Goal: Information Seeking & Learning: Find specific fact

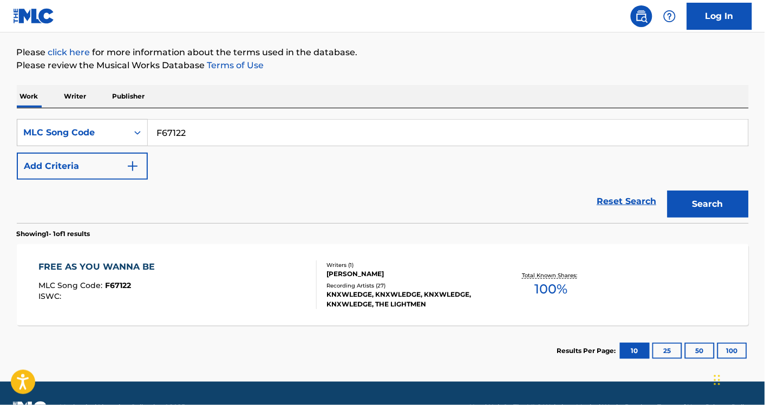
click at [101, 274] on div "FREE AS YOU WANNA BE MLC Song Code : F67122 ISWC :" at bounding box center [99, 284] width 122 height 49
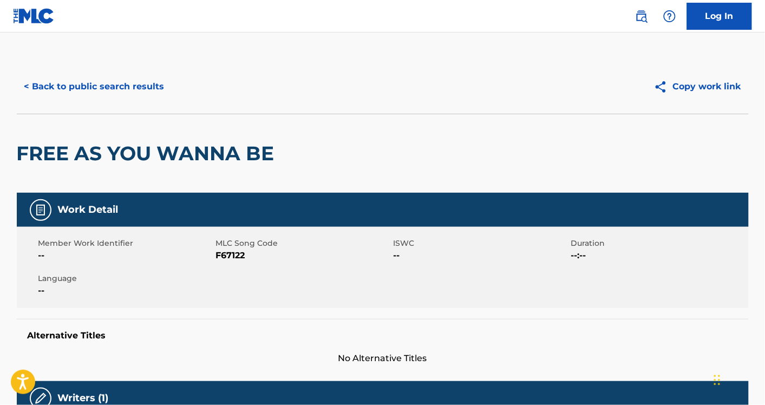
click at [88, 82] on button "< Back to public search results" at bounding box center [94, 86] width 155 height 27
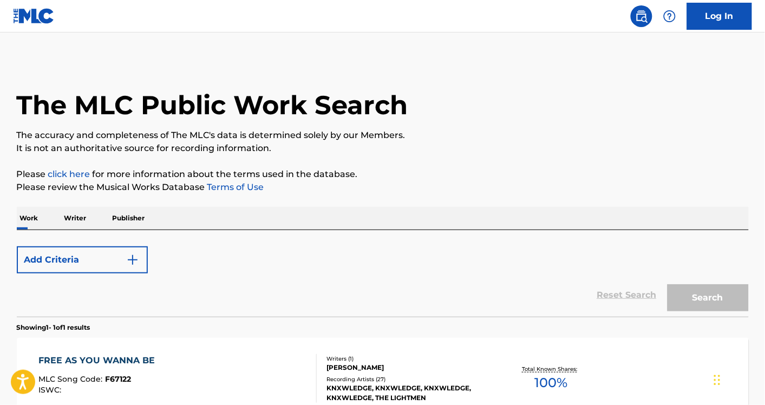
scroll to position [122, 0]
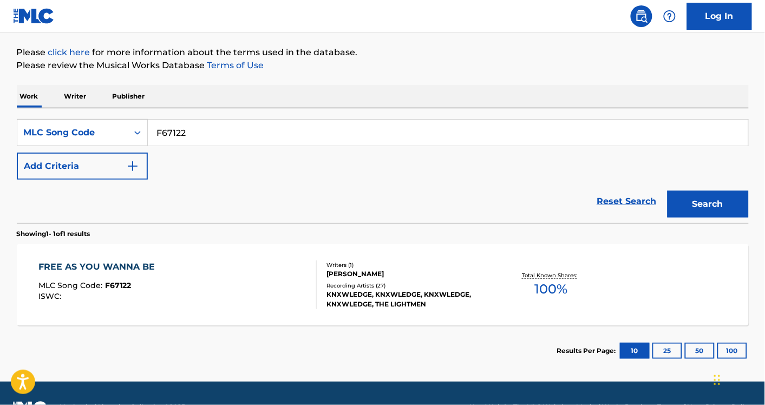
click at [194, 135] on input "F67122" at bounding box center [448, 133] width 600 height 26
paste input "I91033"
type input "I91033"
click at [667, 191] on button "Search" at bounding box center [707, 204] width 81 height 27
click at [225, 281] on div "IT'S ME AGAIN, LORD MLC Song Code : I91033 ISWC : T0721414658" at bounding box center [177, 284] width 278 height 49
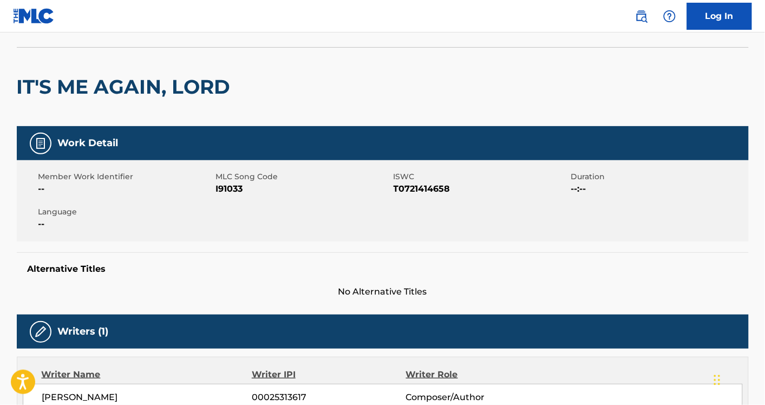
scroll to position [68, 0]
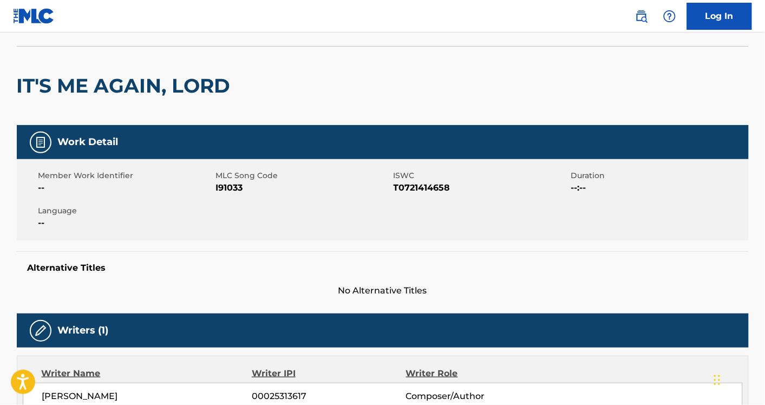
click at [236, 188] on span "I91033" at bounding box center [303, 187] width 175 height 13
copy span "I91033"
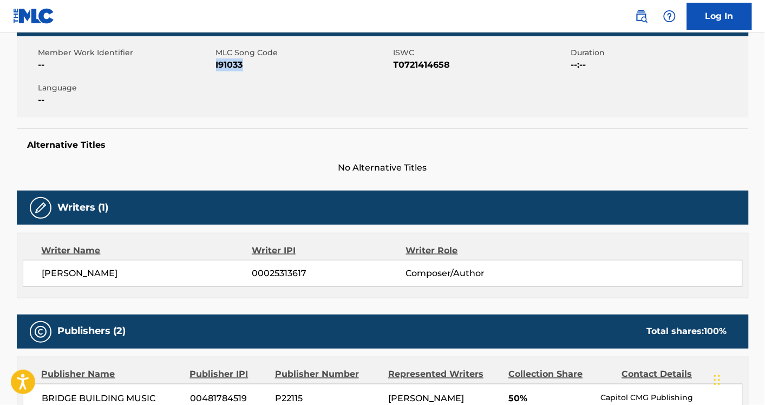
scroll to position [0, 0]
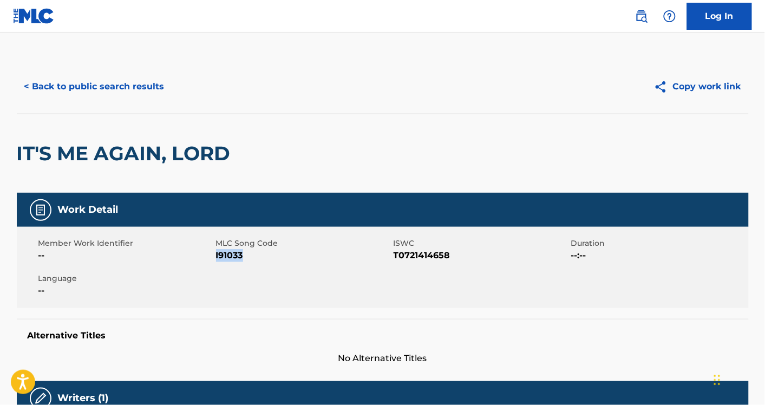
click at [115, 89] on button "< Back to public search results" at bounding box center [94, 86] width 155 height 27
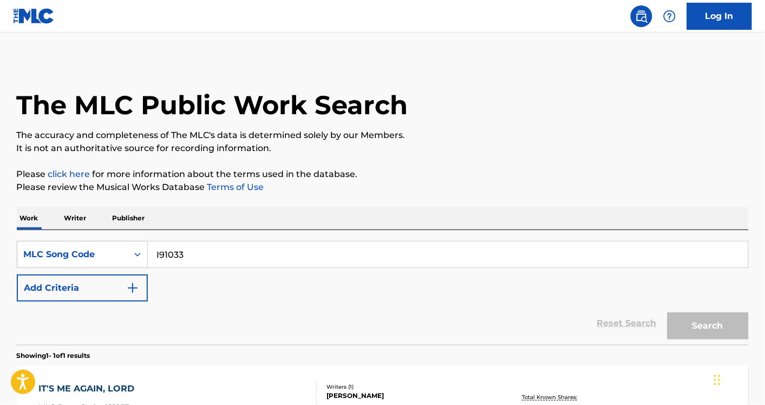
scroll to position [122, 0]
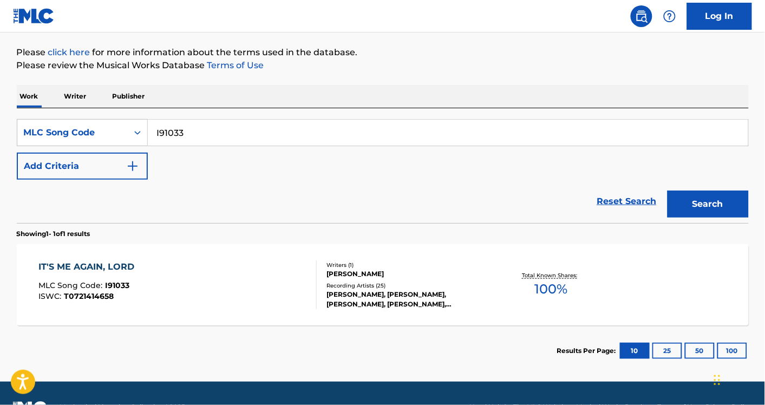
click at [256, 139] on input "I91033" at bounding box center [448, 133] width 600 height 26
paste input "G2001D"
click at [667, 191] on button "Search" at bounding box center [707, 204] width 81 height 27
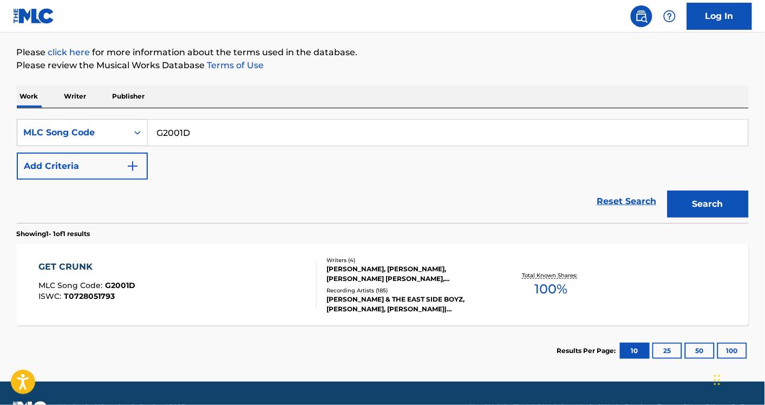
paste input "N5124S"
click at [667, 191] on button "Search" at bounding box center [707, 204] width 81 height 27
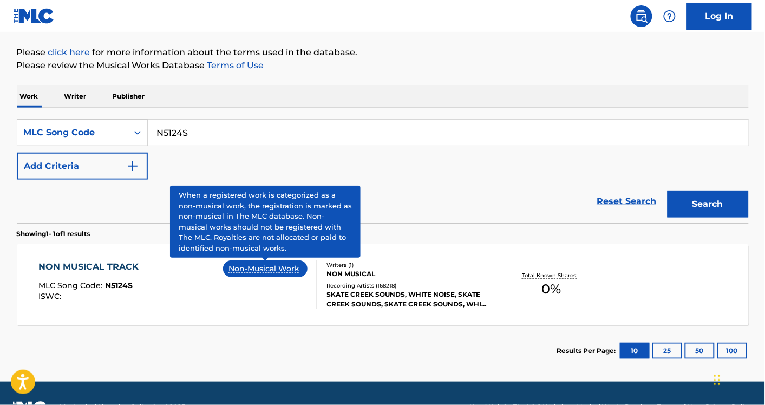
click at [209, 132] on input "N5124S" at bounding box center [448, 133] width 600 height 26
paste input "Z97002"
type input "Z97002"
click at [667, 191] on button "Search" at bounding box center [707, 204] width 81 height 27
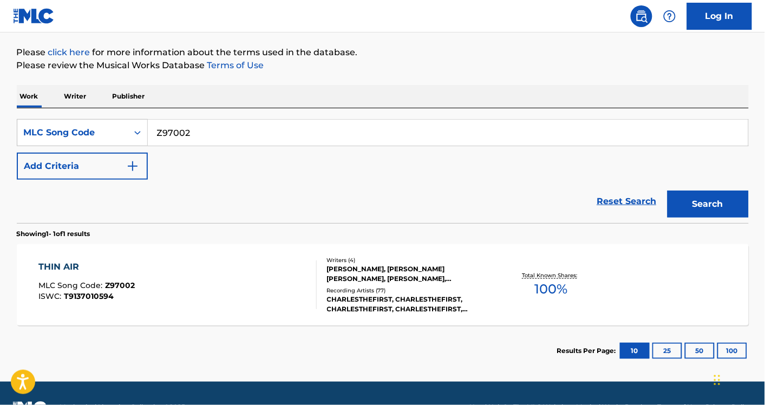
click at [226, 304] on div "THIN AIR MLC Song Code : Z97002 ISWC : T9137010594" at bounding box center [177, 284] width 278 height 49
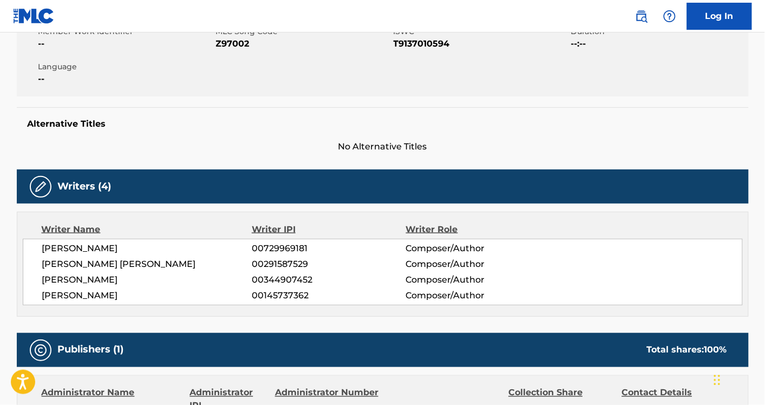
scroll to position [211, 0]
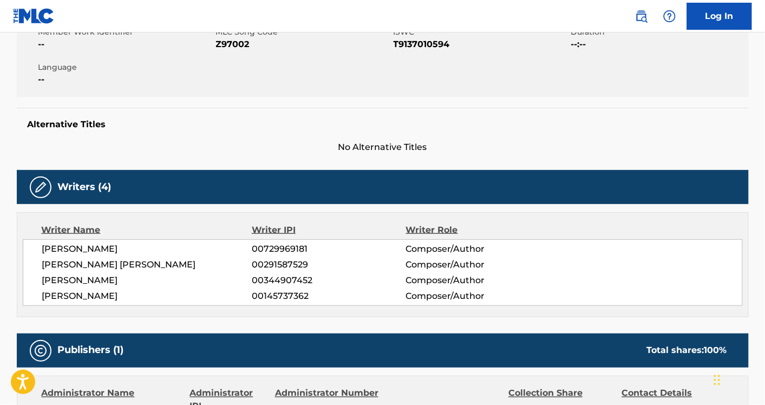
click at [66, 239] on div "Writer Name Writer IPI Writer Role DAVID BESSELL 00729969181 Composer/Author MA…" at bounding box center [383, 264] width 732 height 105
copy div "[PERSON_NAME]"
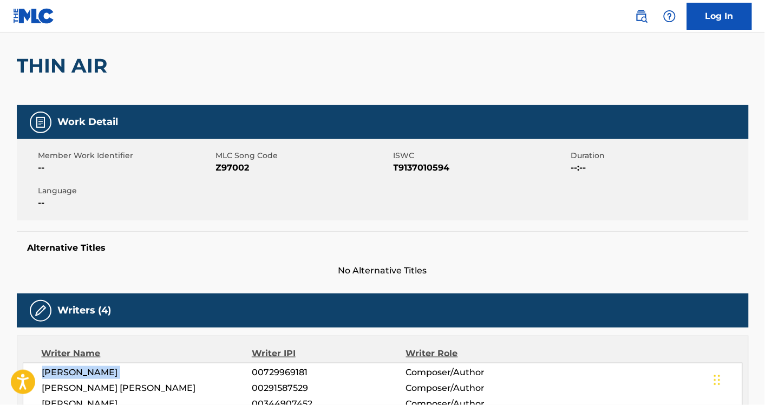
scroll to position [0, 0]
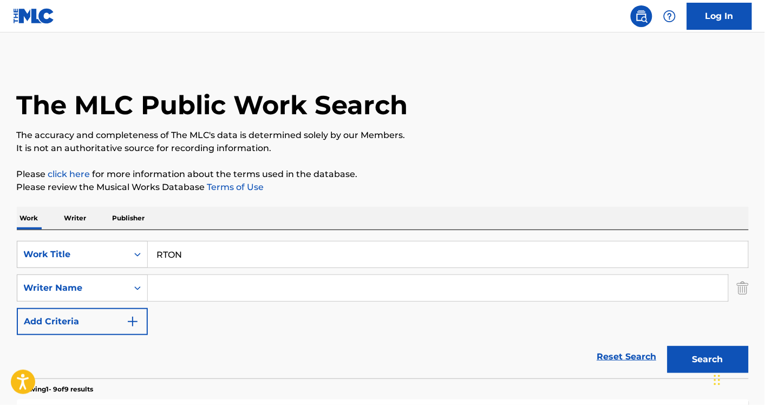
click at [233, 239] on div "SearchWithCriteriaa75138e3-0cd8-48fb-8d0a-90a755edb34e Work Title RTON SearchWi…" at bounding box center [383, 304] width 732 height 148
click at [198, 258] on input "RTON" at bounding box center [448, 254] width 600 height 26
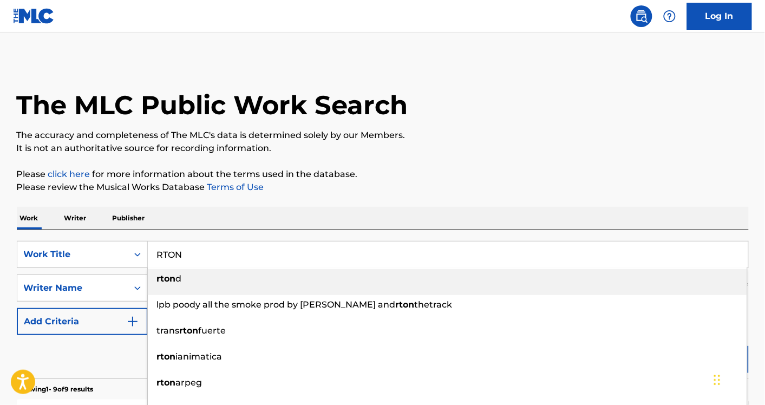
paste input "It's Me Again, Lord"
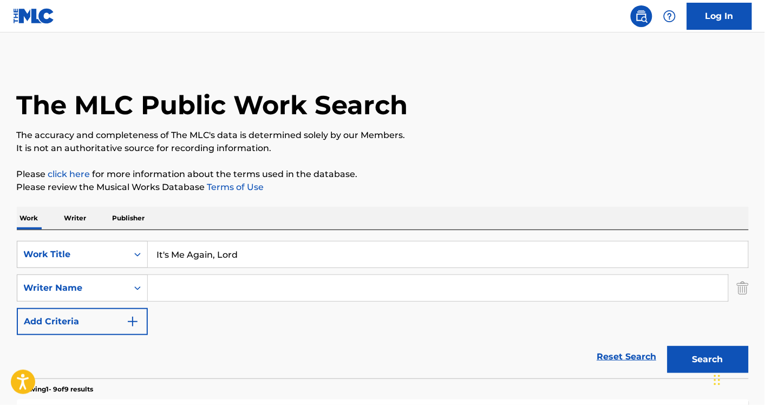
type input "It's Me Again, Lord"
click at [667, 346] on button "Search" at bounding box center [707, 359] width 81 height 27
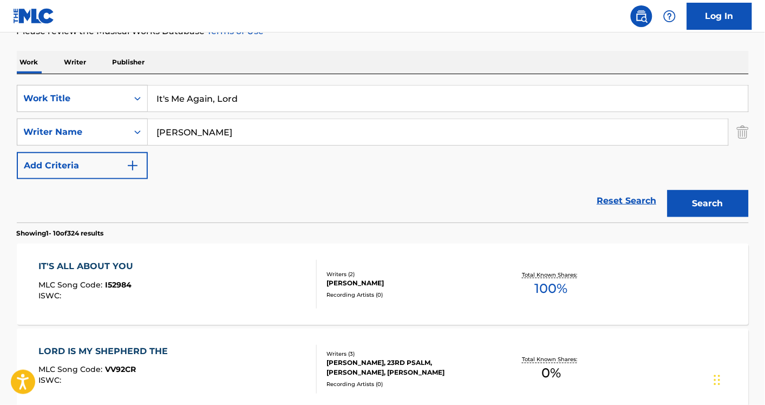
scroll to position [90, 0]
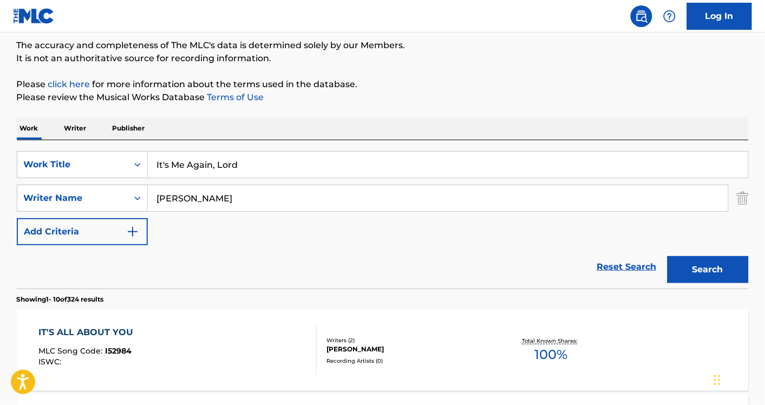
click at [708, 263] on button "Search" at bounding box center [707, 269] width 81 height 27
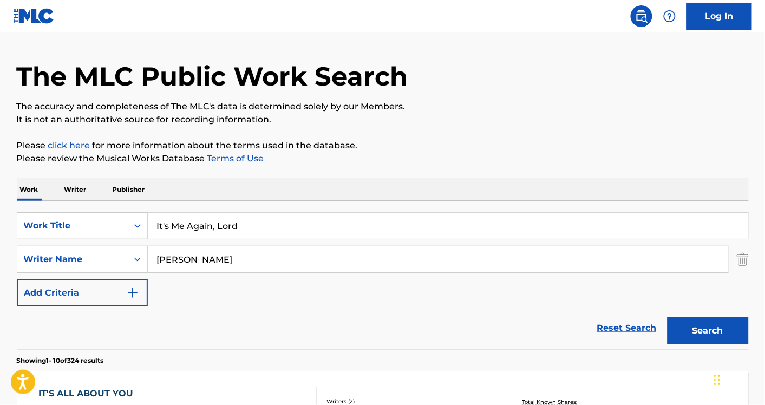
scroll to position [0, 0]
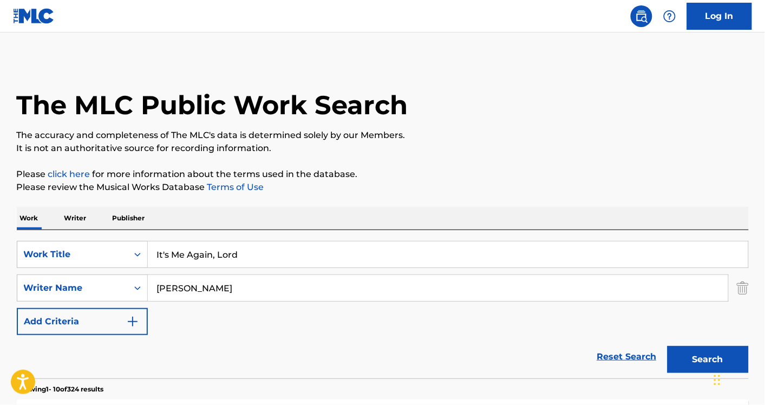
click at [176, 286] on input "[PERSON_NAME]" at bounding box center [438, 288] width 580 height 26
type input "[PERSON_NAME]"
click at [667, 346] on button "Search" at bounding box center [707, 359] width 81 height 27
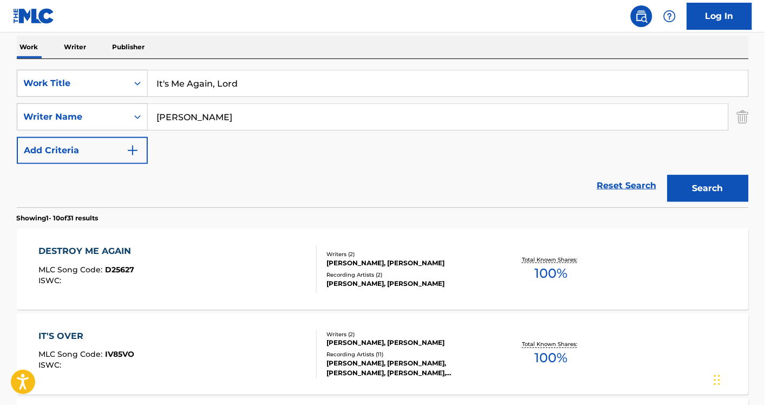
scroll to position [172, 0]
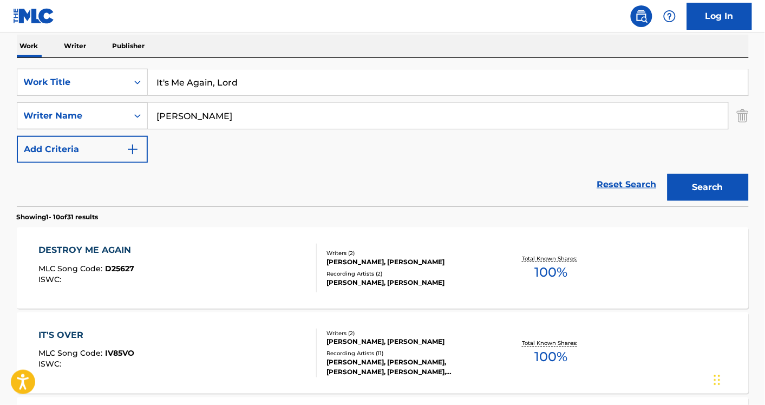
click at [223, 80] on input "It's Me Again, Lord" at bounding box center [448, 82] width 600 height 26
paste input "'m Waiting For The Man"
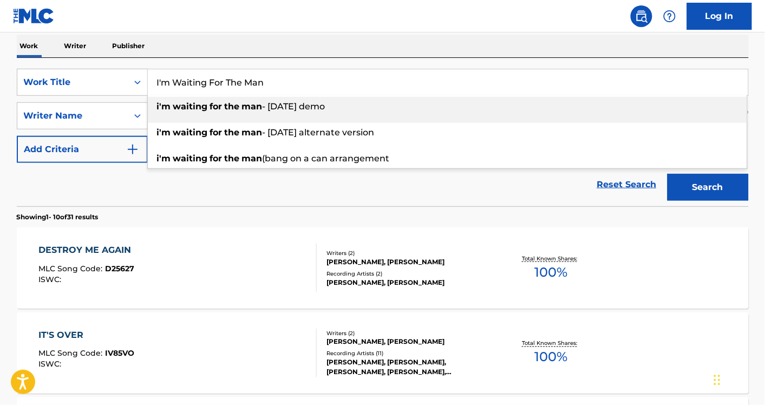
type input "I'm Waiting For The Man"
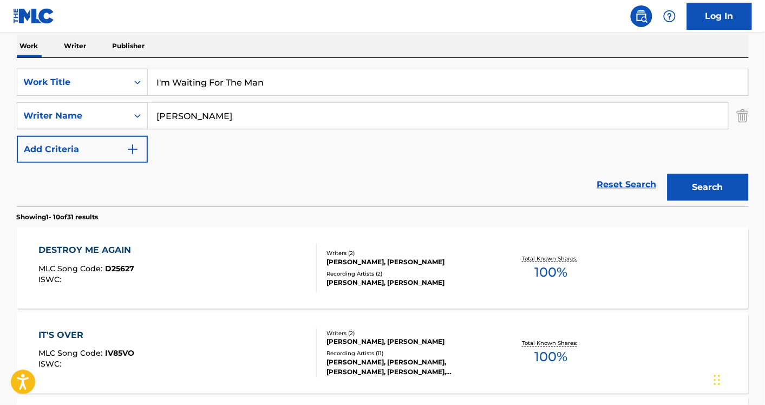
type input "[PERSON_NAME]"
click at [667, 174] on button "Search" at bounding box center [707, 187] width 81 height 27
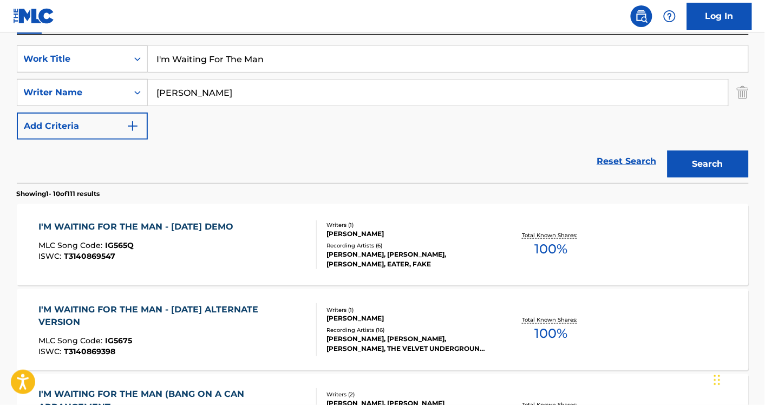
scroll to position [271, 0]
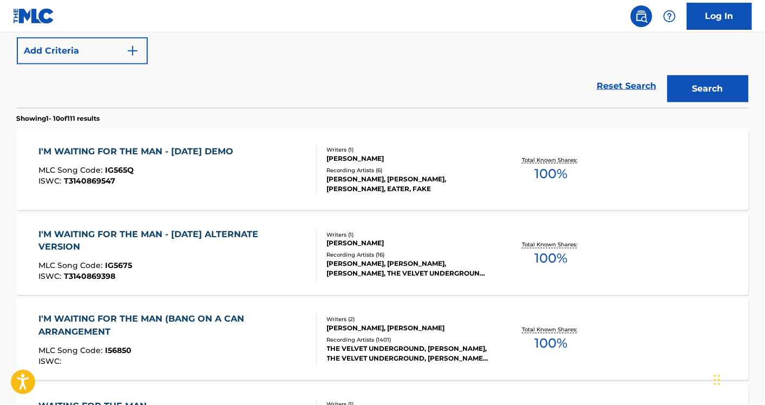
click at [255, 158] on div "I'M WAITING FOR THE MAN - [DATE] DEMO MLC Song Code : IG565Q ISWC : T3140869547" at bounding box center [177, 169] width 278 height 49
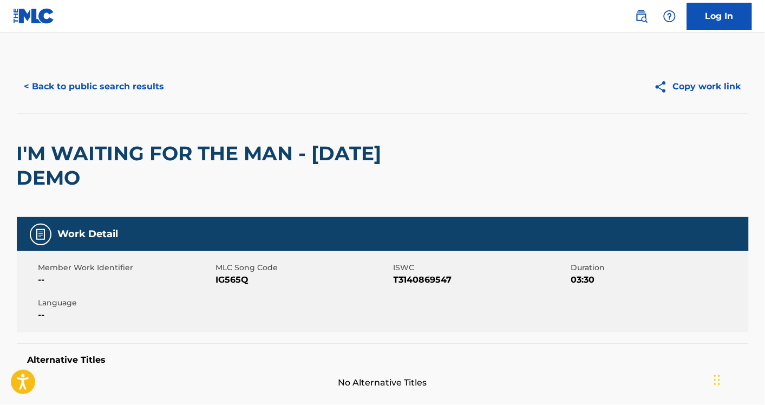
click at [239, 280] on span "IG565Q" at bounding box center [303, 279] width 175 height 13
click at [239, 279] on span "IG565Q" at bounding box center [303, 279] width 175 height 13
click at [239, 277] on span "IG565Q" at bounding box center [303, 279] width 175 height 13
click at [239, 275] on span "IG565Q" at bounding box center [303, 279] width 175 height 13
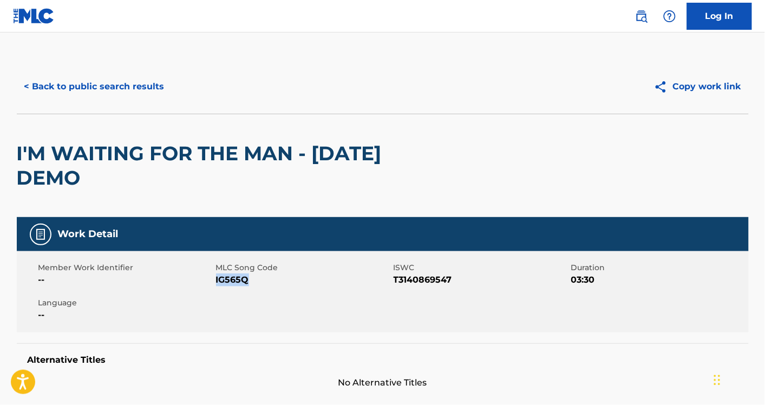
drag, startPoint x: 239, startPoint y: 275, endPoint x: 226, endPoint y: 285, distance: 15.8
copy span "IG565Q"
click at [117, 75] on button "< Back to public search results" at bounding box center [94, 86] width 155 height 27
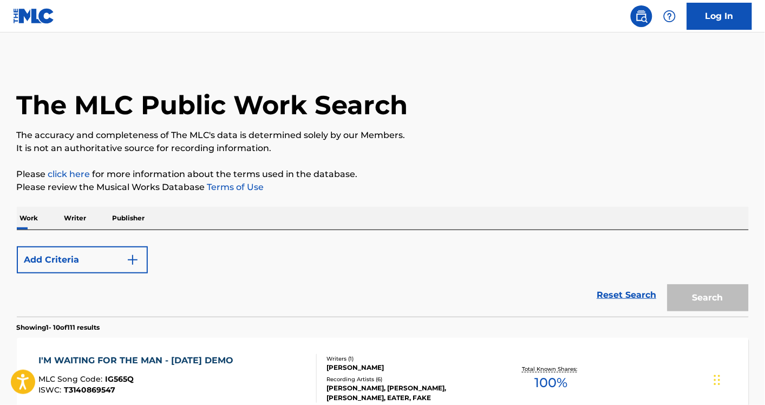
scroll to position [332, 0]
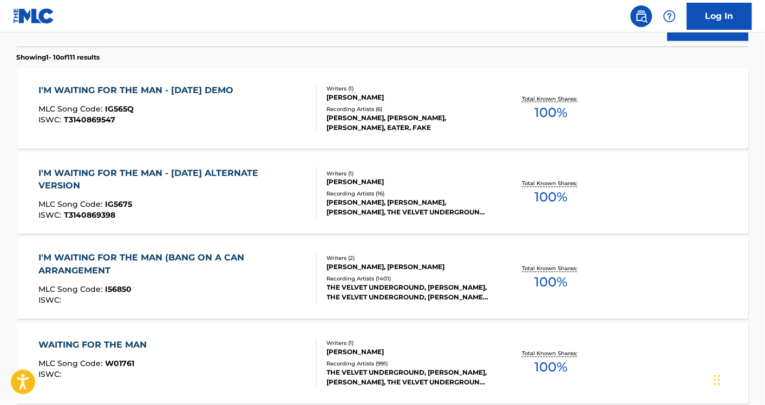
click at [242, 347] on div "WAITING FOR THE MAN MLC Song Code : W01761 ISWC :" at bounding box center [177, 363] width 278 height 49
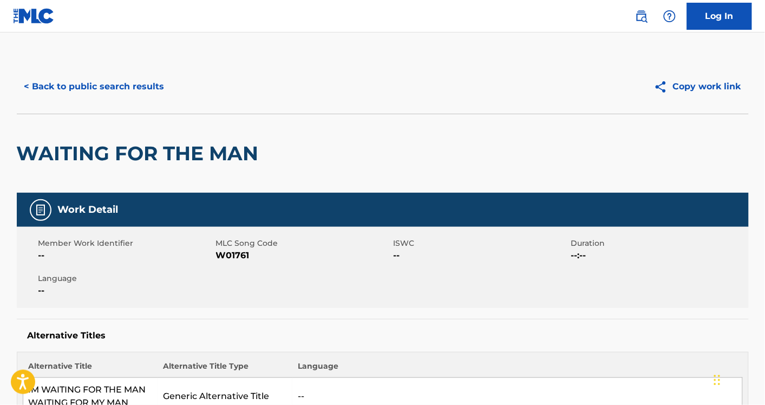
click at [229, 253] on span "W01761" at bounding box center [303, 255] width 175 height 13
click at [231, 253] on span "W01761" at bounding box center [303, 255] width 175 height 13
copy span "W01761"
click at [133, 78] on button "< Back to public search results" at bounding box center [94, 86] width 155 height 27
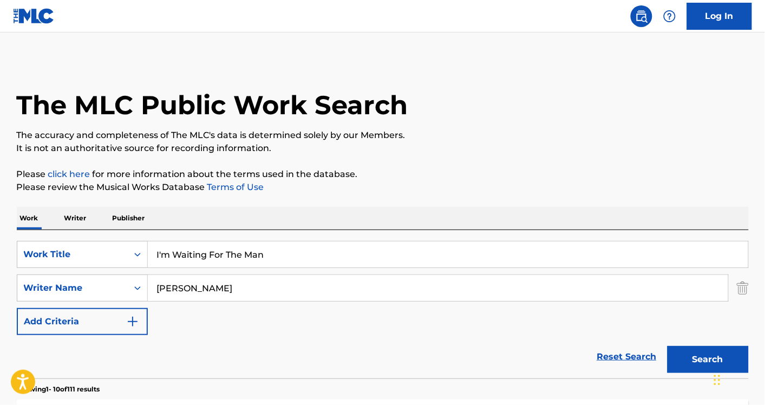
click at [233, 241] on div "I'm Waiting For The Man" at bounding box center [448, 254] width 601 height 27
click at [222, 253] on input "I'm Waiting For The Man" at bounding box center [448, 254] width 600 height 26
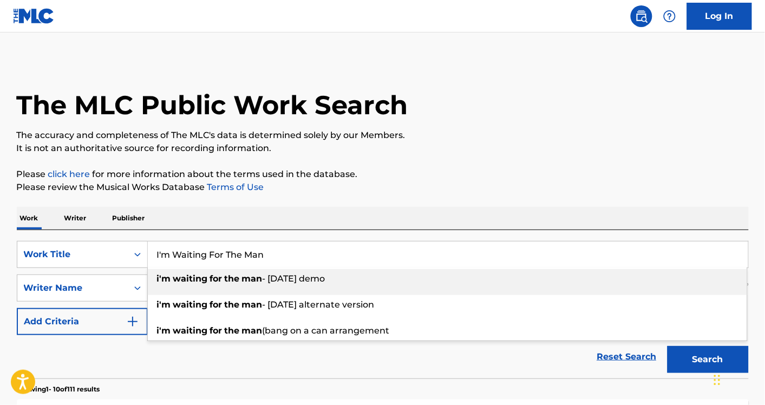
paste input "Tellin' Ya"
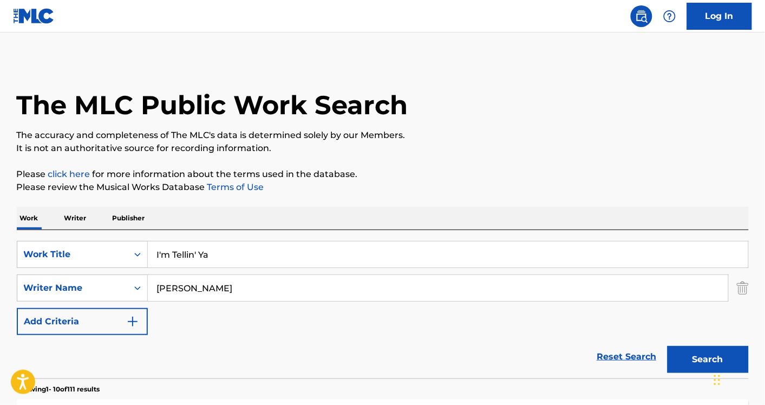
type input "I'm Tellin' Ya"
paste input "[PERSON_NAME] [PERSON_NAME]"
type input "[PERSON_NAME] [PERSON_NAME]"
click at [667, 346] on button "Search" at bounding box center [707, 359] width 81 height 27
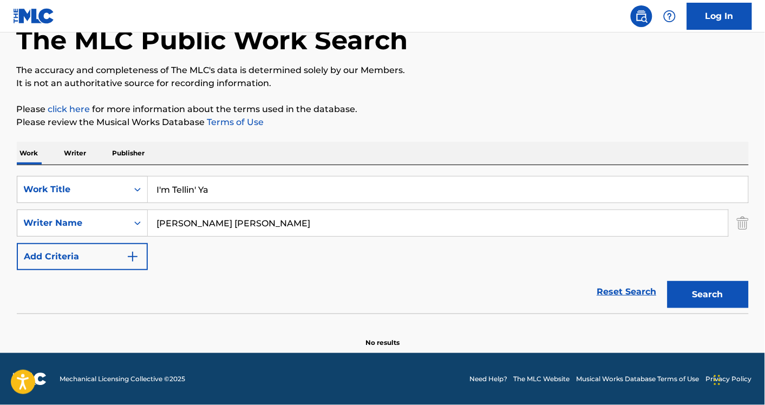
click at [194, 186] on input "I'm Tellin' Ya" at bounding box center [448, 189] width 600 height 26
click at [667, 281] on button "Search" at bounding box center [707, 294] width 81 height 27
click at [194, 186] on input "i'm tellin' ya" at bounding box center [448, 189] width 600 height 26
type input "i'm tellin ya"
click at [667, 281] on button "Search" at bounding box center [707, 294] width 81 height 27
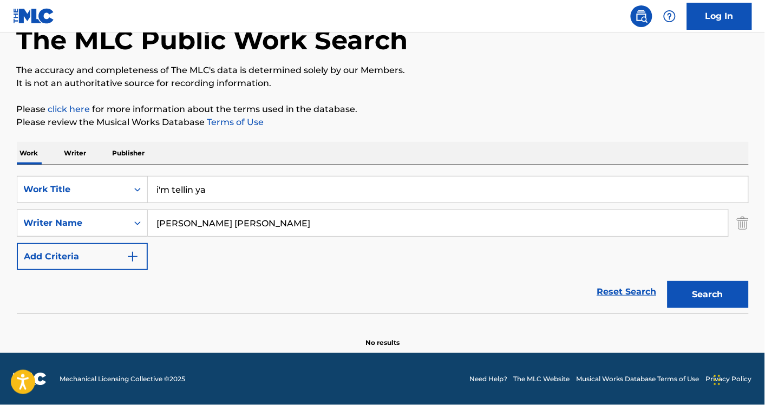
click at [187, 220] on input "[PERSON_NAME] [PERSON_NAME]" at bounding box center [438, 223] width 580 height 26
click at [667, 281] on button "Search" at bounding box center [707, 294] width 81 height 27
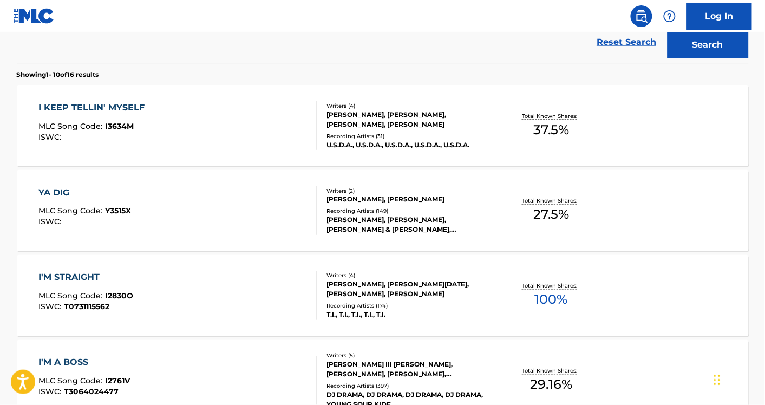
scroll to position [122, 0]
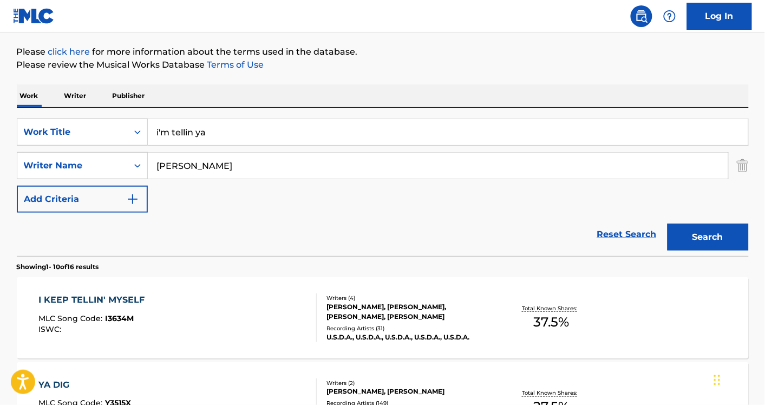
click at [166, 167] on input "[PERSON_NAME]" at bounding box center [438, 166] width 580 height 26
click at [667, 224] on button "Search" at bounding box center [707, 237] width 81 height 27
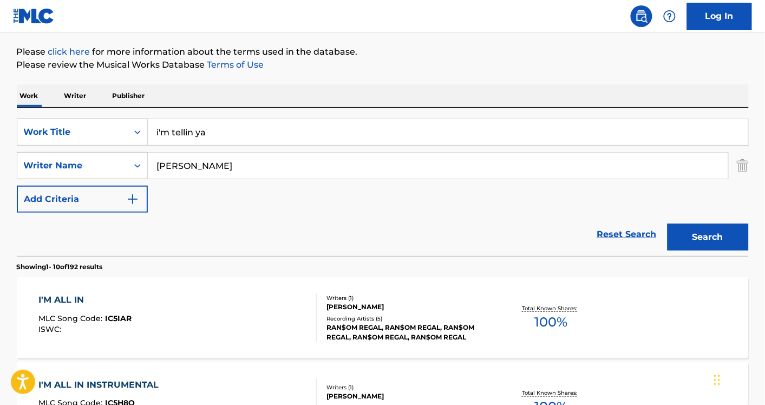
click at [667, 224] on button "Search" at bounding box center [707, 237] width 81 height 27
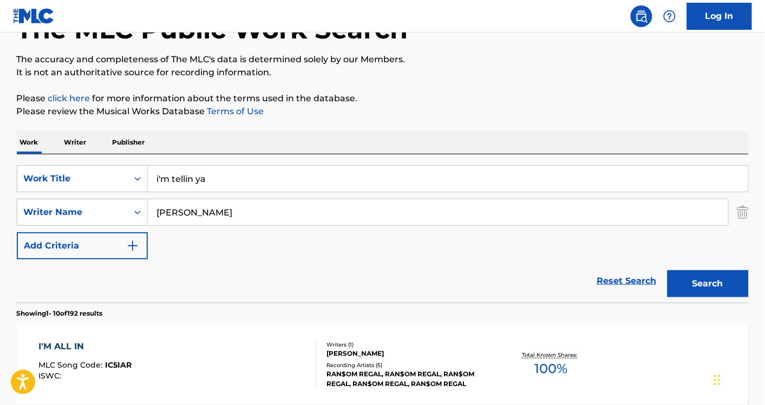
scroll to position [0, 0]
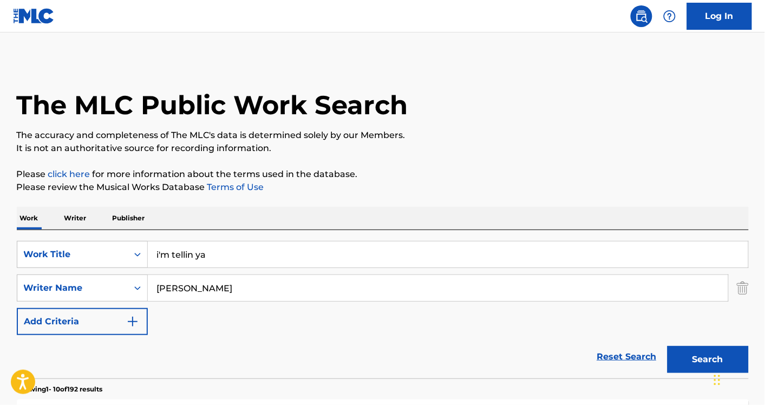
click at [218, 291] on input "[PERSON_NAME]" at bounding box center [438, 288] width 580 height 26
click at [187, 283] on input "[PERSON_NAME]" at bounding box center [438, 288] width 580 height 26
paste input "[PERSON_NAME] Simmo"
click at [667, 346] on button "Search" at bounding box center [707, 359] width 81 height 27
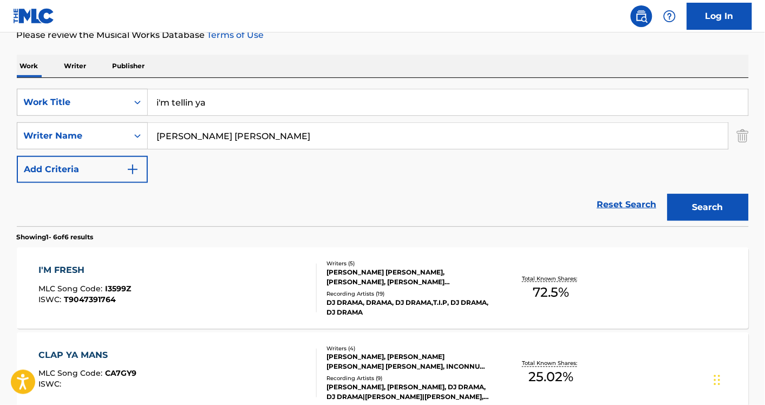
scroll to position [153, 0]
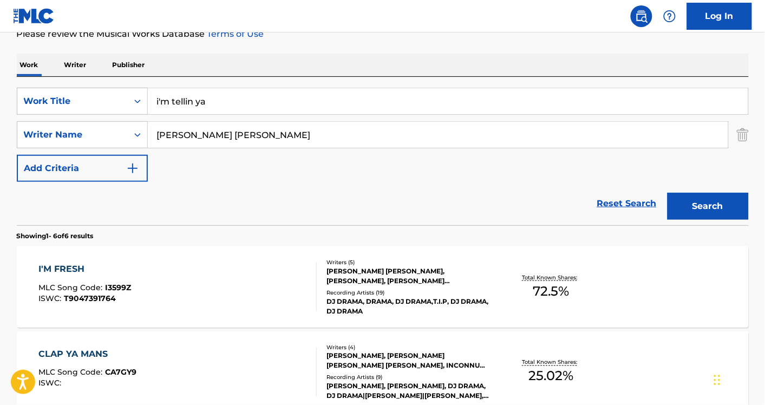
click at [200, 129] on input "[PERSON_NAME] [PERSON_NAME]" at bounding box center [438, 135] width 580 height 26
click at [667, 193] on button "Search" at bounding box center [707, 206] width 81 height 27
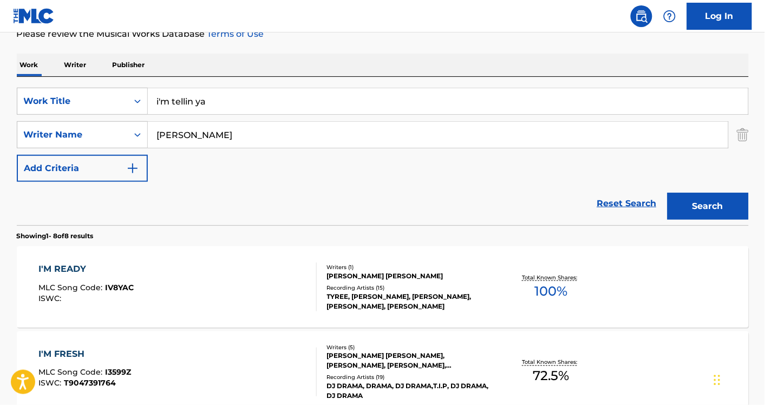
click at [222, 136] on input "[PERSON_NAME]" at bounding box center [438, 135] width 580 height 26
type input "[PERSON_NAME]"
click at [667, 193] on button "Search" at bounding box center [707, 206] width 81 height 27
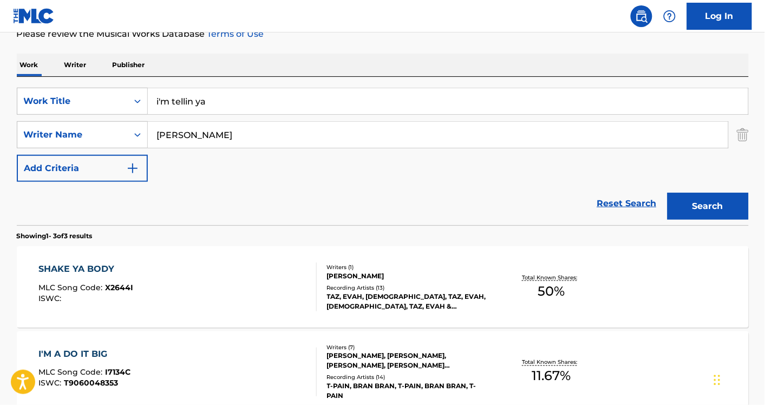
click at [234, 95] on input "i'm tellin ya" at bounding box center [448, 101] width 600 height 26
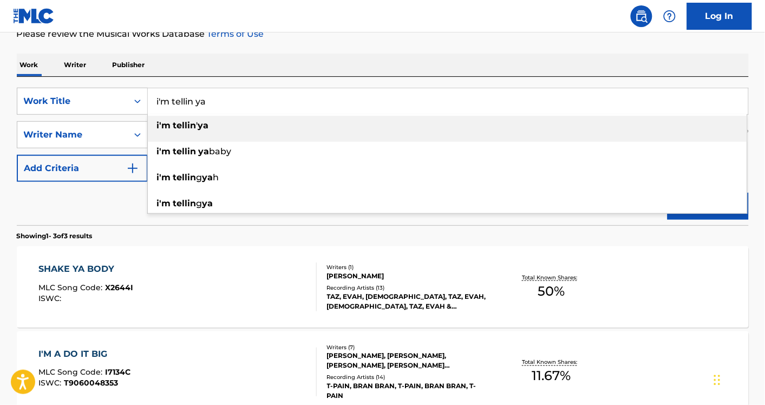
click at [234, 95] on input "i'm tellin ya" at bounding box center [448, 101] width 600 height 26
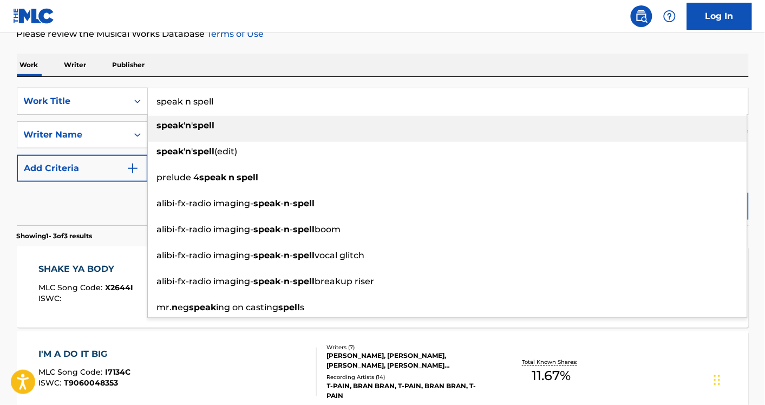
type input "speak n spell"
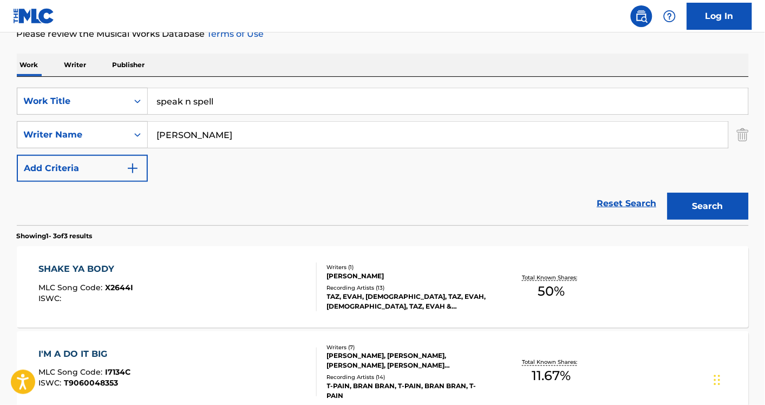
type input "[PERSON_NAME]"
click at [667, 193] on button "Search" at bounding box center [707, 206] width 81 height 27
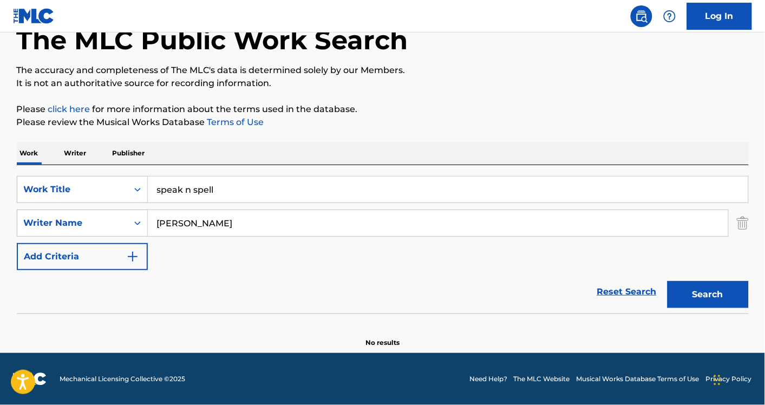
scroll to position [65, 0]
click at [376, 106] on p "Please click here for more information about the terms used in the database." at bounding box center [383, 109] width 732 height 13
click at [244, 191] on input "speak n spell" at bounding box center [448, 189] width 600 height 26
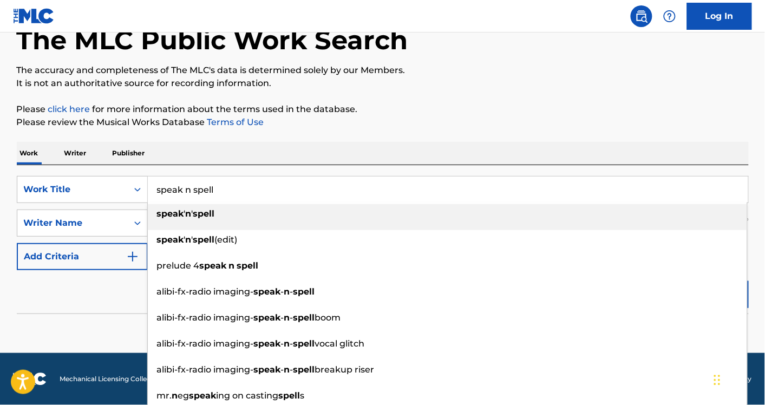
paste input "Thin Air"
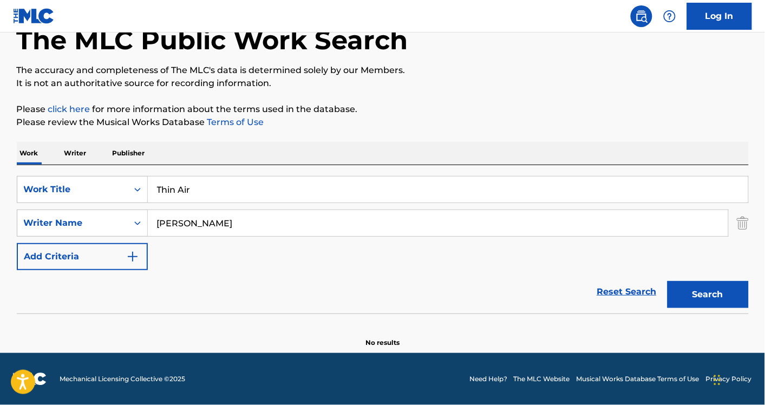
type input "Thin Air"
paste input "[PERSON_NAME]"
click at [667, 281] on button "Search" at bounding box center [707, 294] width 81 height 27
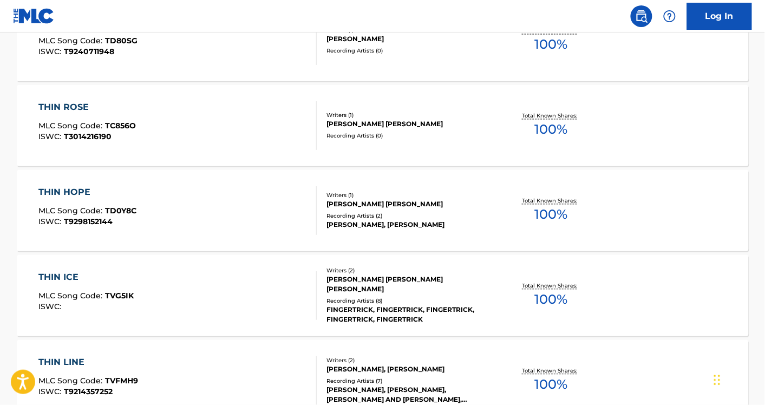
scroll to position [0, 0]
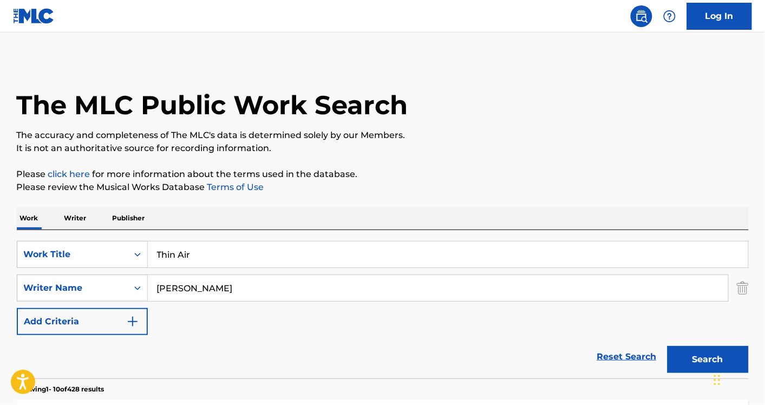
click at [222, 288] on input "[PERSON_NAME]" at bounding box center [438, 288] width 580 height 26
click at [667, 346] on button "Search" at bounding box center [707, 359] width 81 height 27
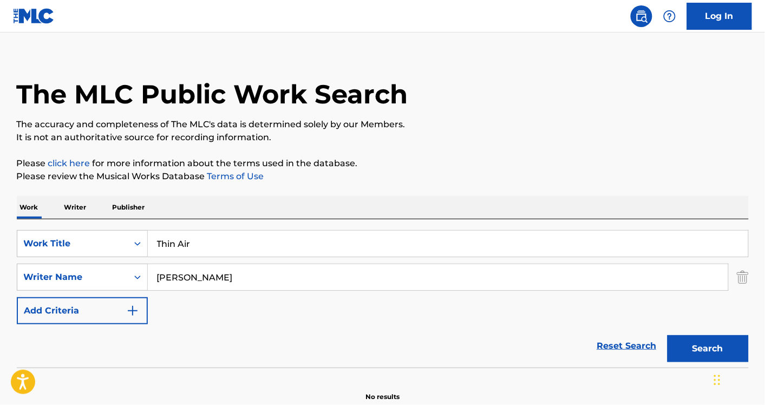
scroll to position [11, 0]
click at [204, 280] on input "[PERSON_NAME]" at bounding box center [438, 277] width 580 height 26
click at [667, 335] on button "Search" at bounding box center [707, 348] width 81 height 27
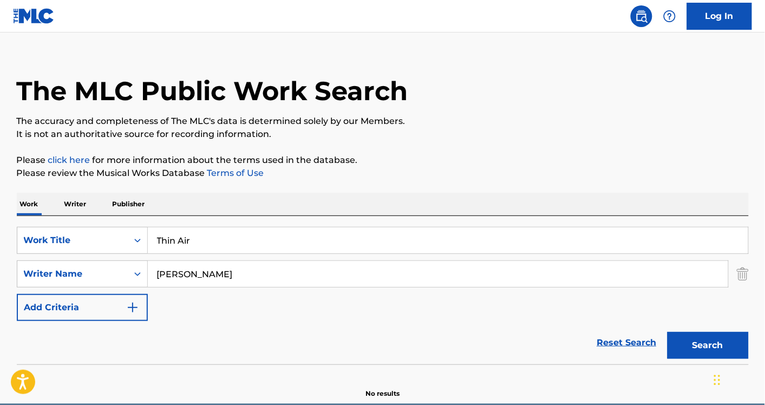
click at [203, 277] on input "[PERSON_NAME]" at bounding box center [438, 274] width 580 height 26
click at [204, 278] on input "[PERSON_NAME]" at bounding box center [438, 274] width 580 height 26
type input "[PERSON_NAME]"
click at [667, 332] on button "Search" at bounding box center [707, 345] width 81 height 27
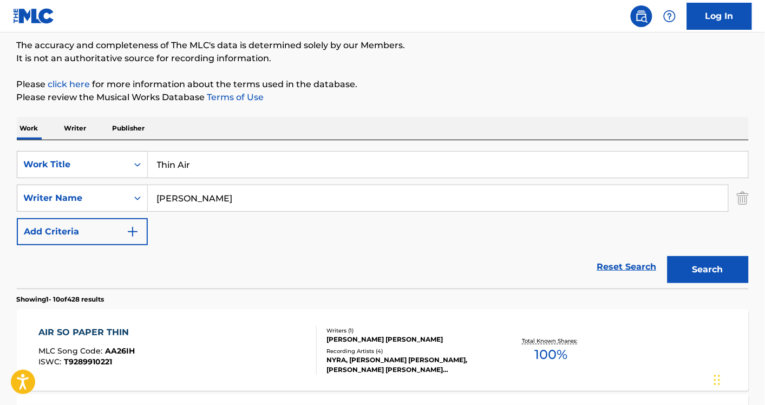
scroll to position [76, 0]
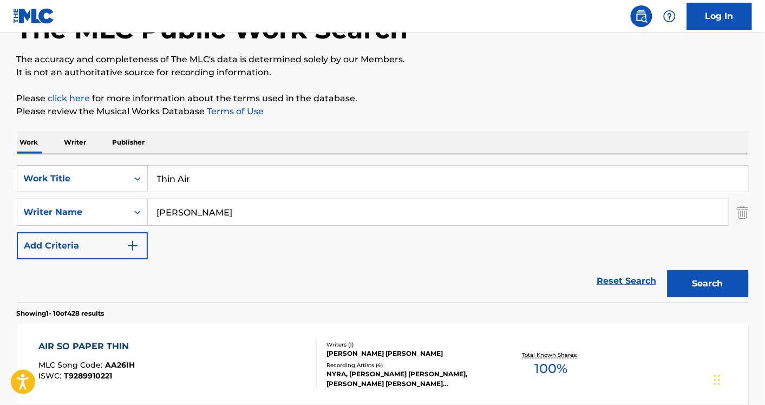
paste input "[PERSON_NAME]"
type input "[PERSON_NAME]"
paste input "[PERSON_NAME]"
type input "[PERSON_NAME]"
click at [229, 179] on input "[PERSON_NAME]" at bounding box center [448, 179] width 600 height 26
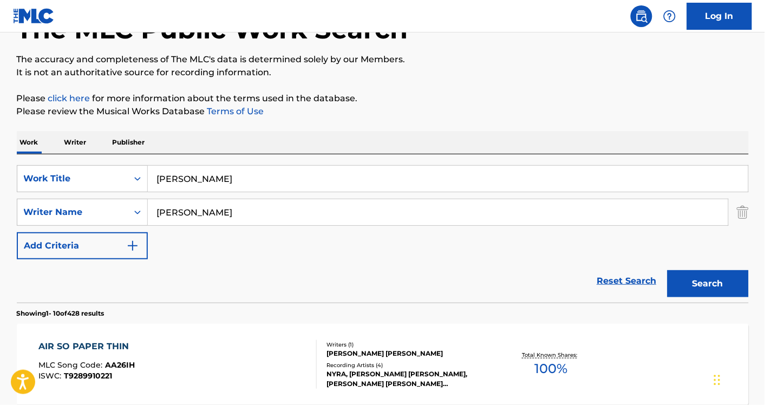
type input "[PERSON_NAME]"
click at [667, 270] on button "Search" at bounding box center [707, 283] width 81 height 27
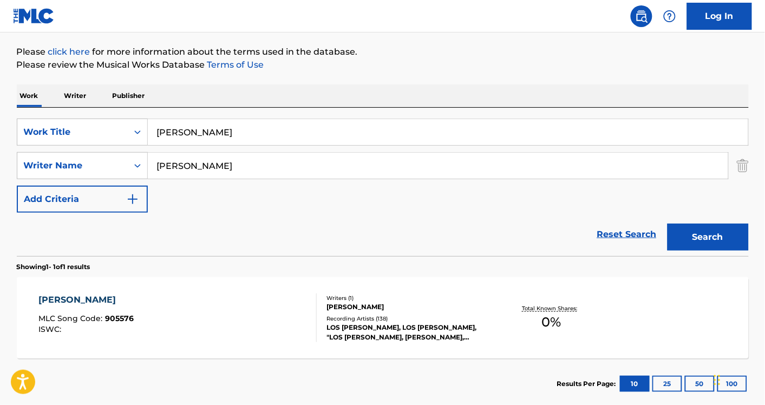
scroll to position [184, 0]
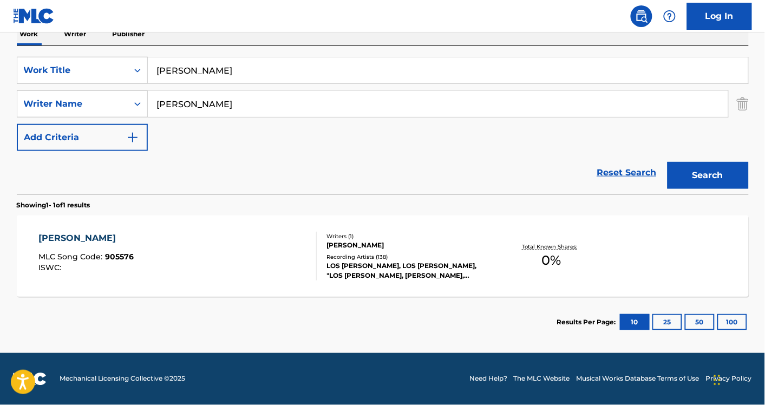
click at [232, 247] on div "[PERSON_NAME] MLC Song Code : 905576 ISWC :" at bounding box center [177, 256] width 278 height 49
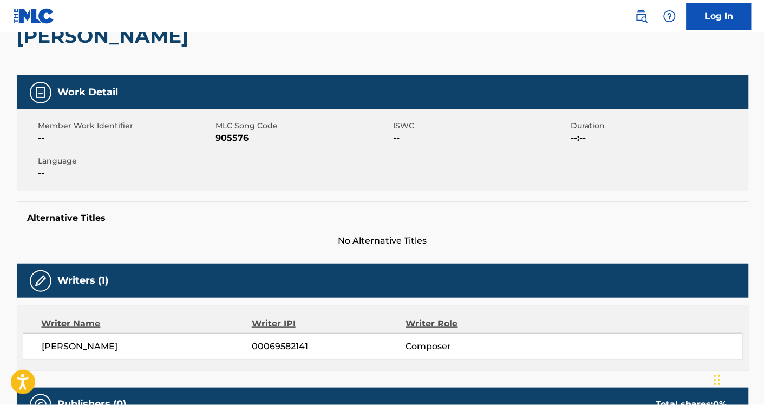
scroll to position [118, 0]
